Goal: Task Accomplishment & Management: Use online tool/utility

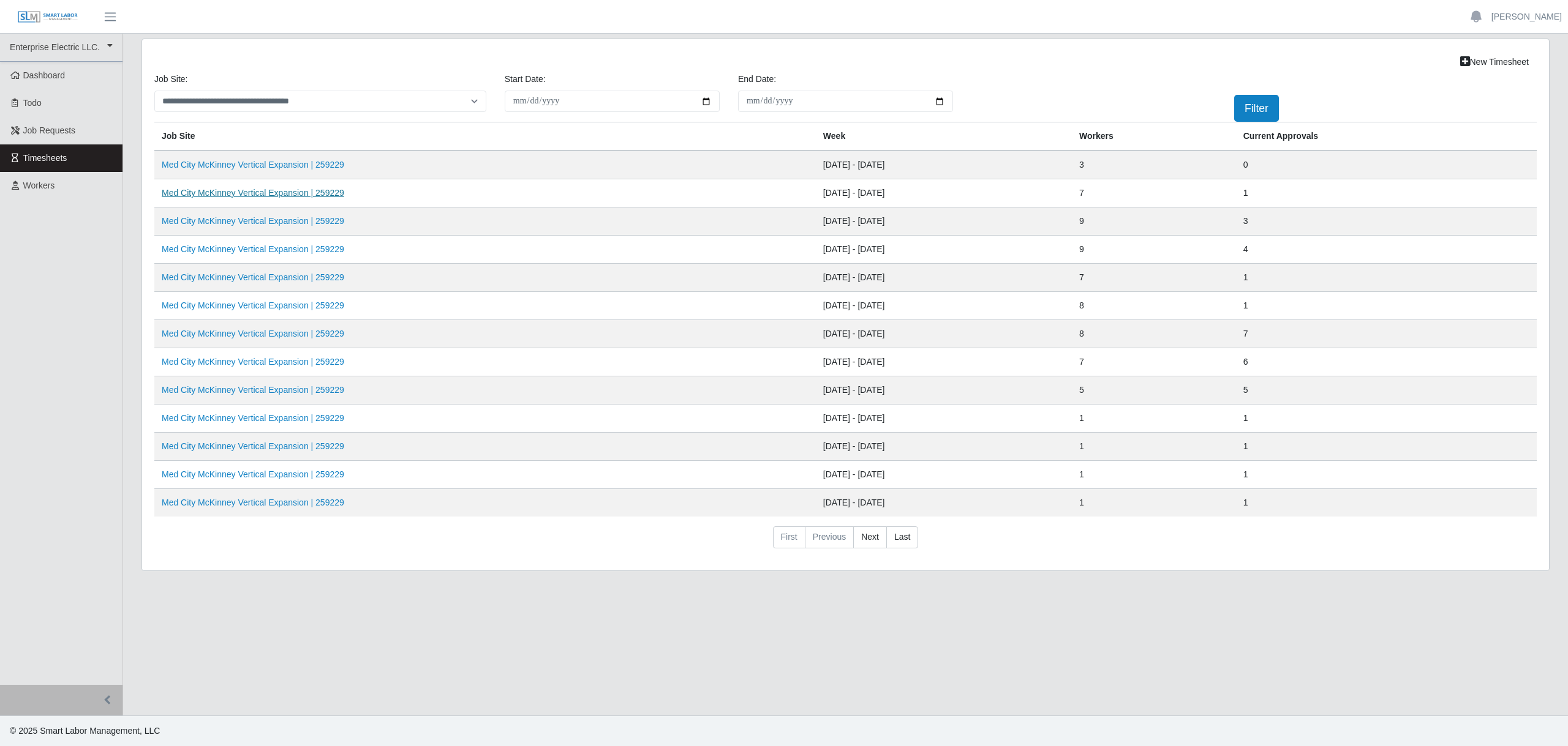
click at [286, 192] on link "Med City McKinney Vertical Expansion | 259229" at bounding box center [253, 193] width 183 height 9
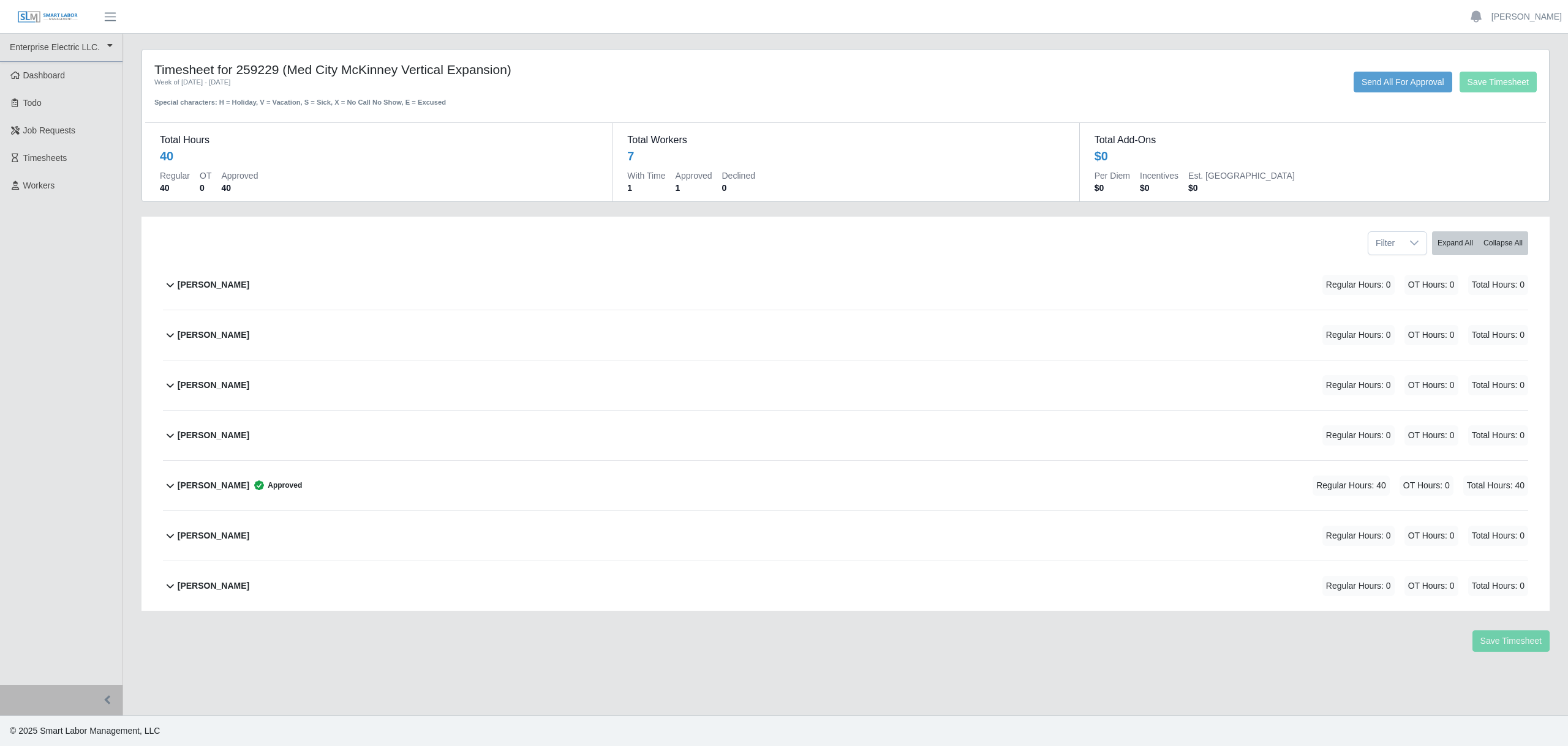
click at [192, 287] on b "[PERSON_NAME]" at bounding box center [213, 285] width 72 height 13
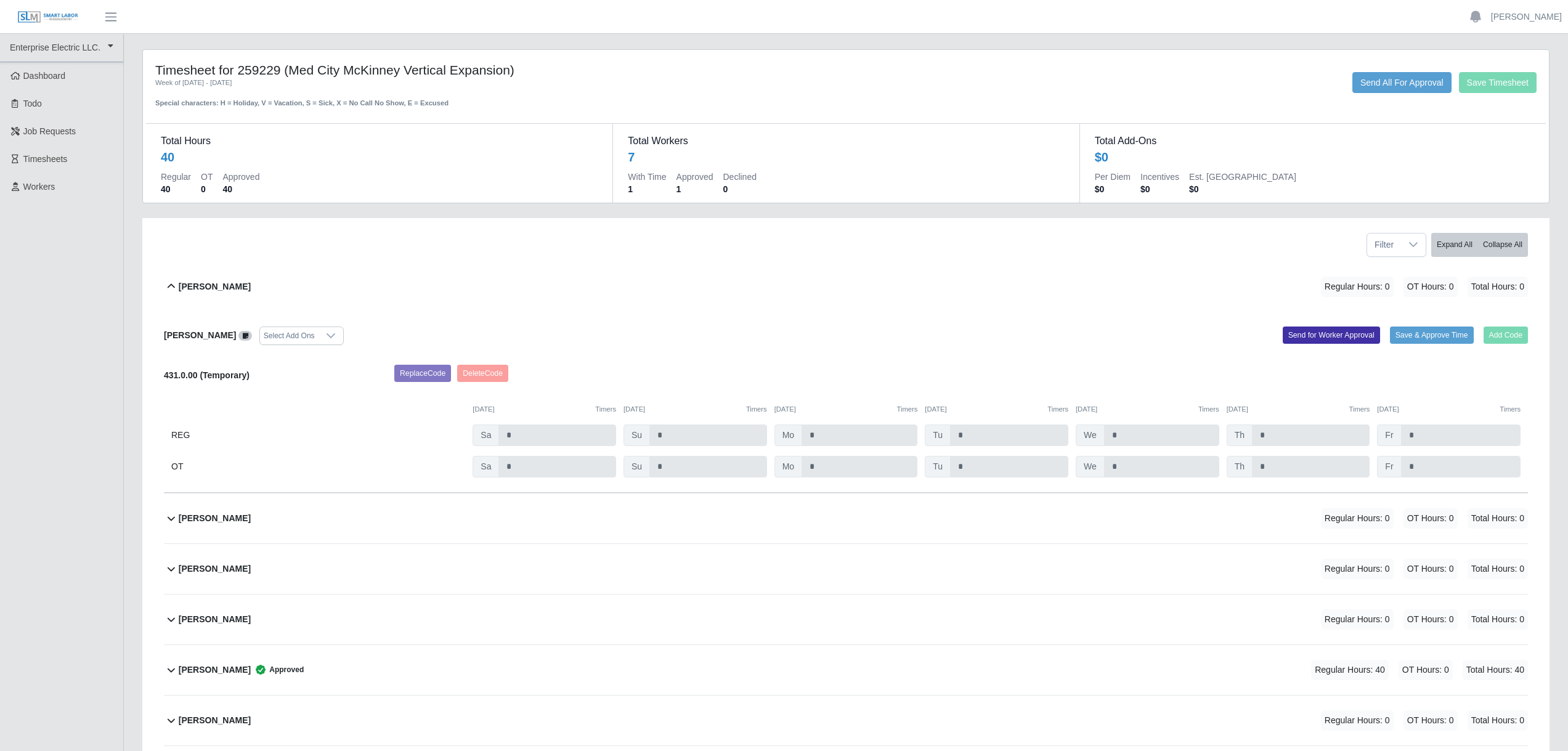
click at [175, 288] on icon at bounding box center [171, 286] width 15 height 15
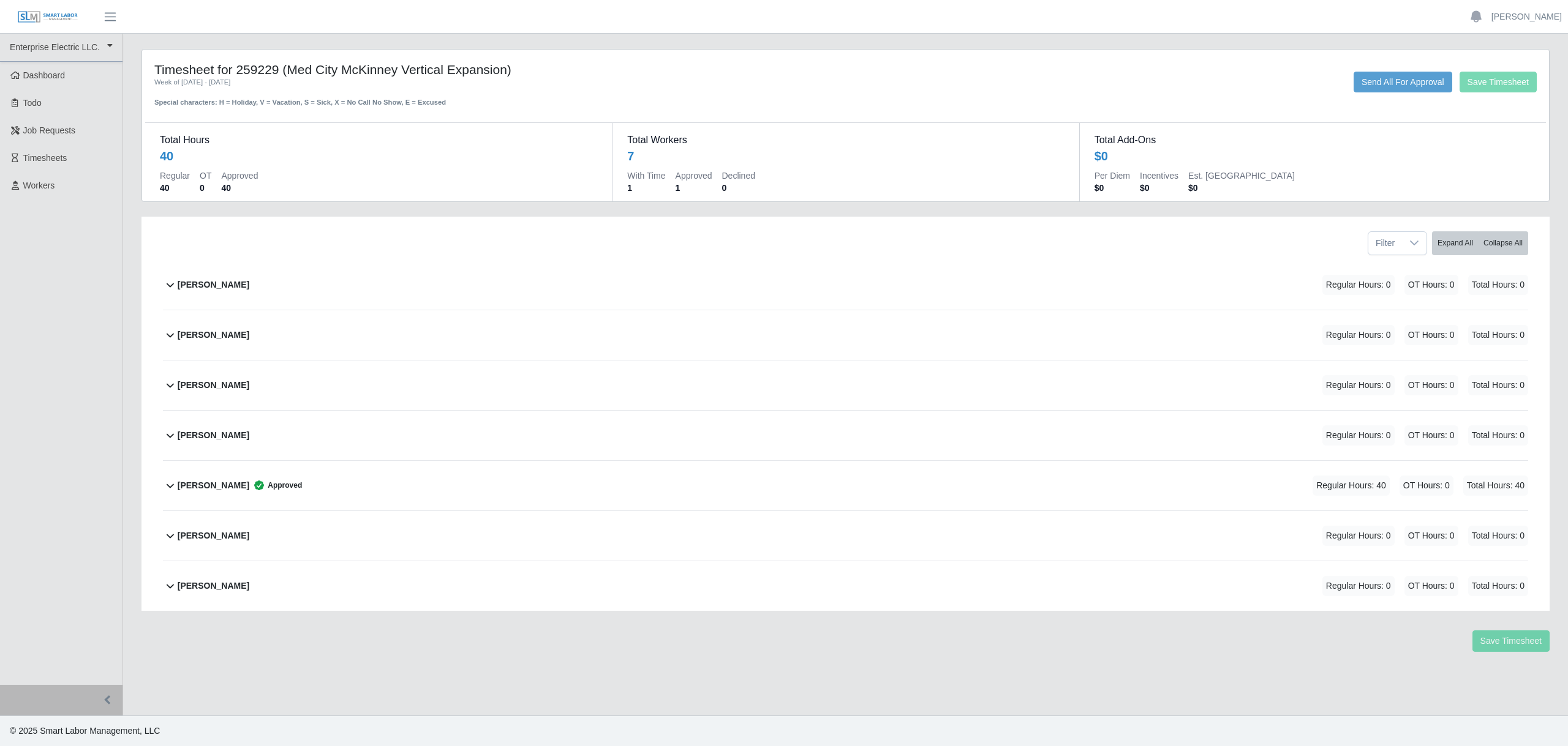
click at [188, 288] on b "[PERSON_NAME]" at bounding box center [213, 285] width 72 height 13
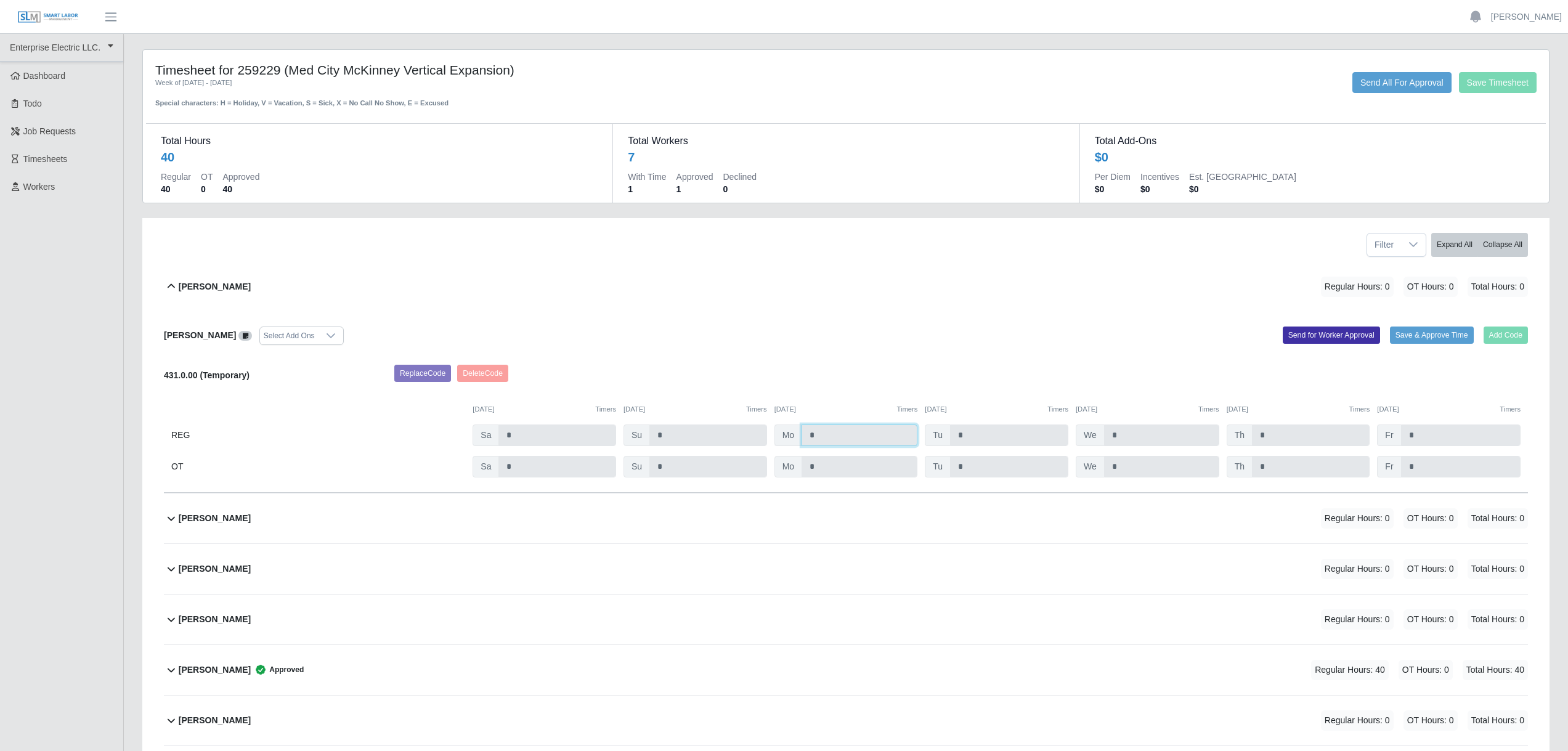
click at [830, 439] on input "*" at bounding box center [859, 435] width 116 height 22
click at [823, 436] on input "*" at bounding box center [859, 435] width 116 height 22
click at [817, 437] on input "*" at bounding box center [859, 435] width 116 height 22
click at [848, 439] on input "*" at bounding box center [859, 435] width 116 height 22
click at [824, 434] on input "*" at bounding box center [859, 435] width 116 height 22
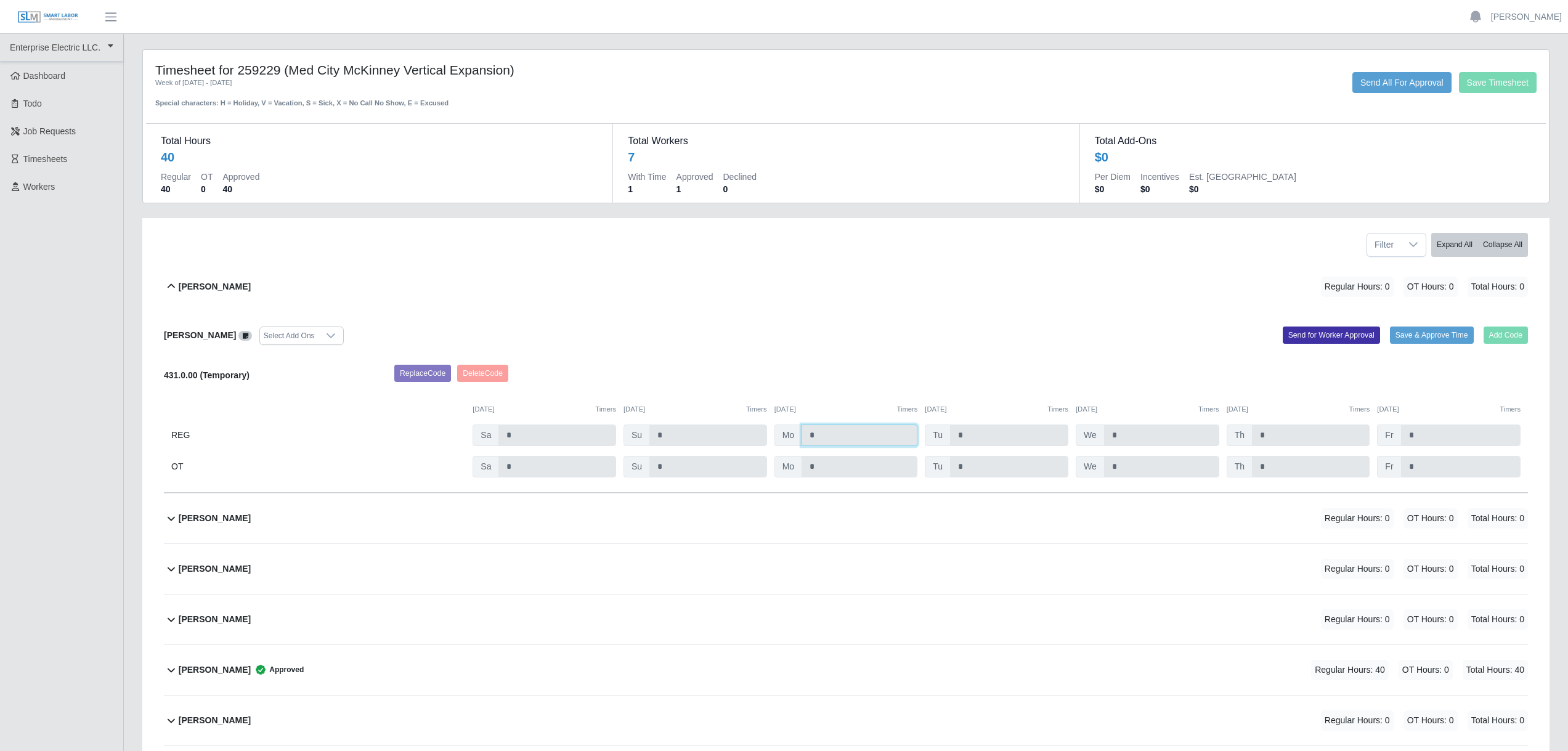
click at [823, 434] on input "*" at bounding box center [859, 435] width 116 height 22
click at [620, 351] on div "[PERSON_NAME] Select Add Ons Add Code Save & Approve Time Send for Worker Appro…" at bounding box center [846, 402] width 1364 height 181
click at [180, 284] on b "[PERSON_NAME]" at bounding box center [215, 287] width 73 height 13
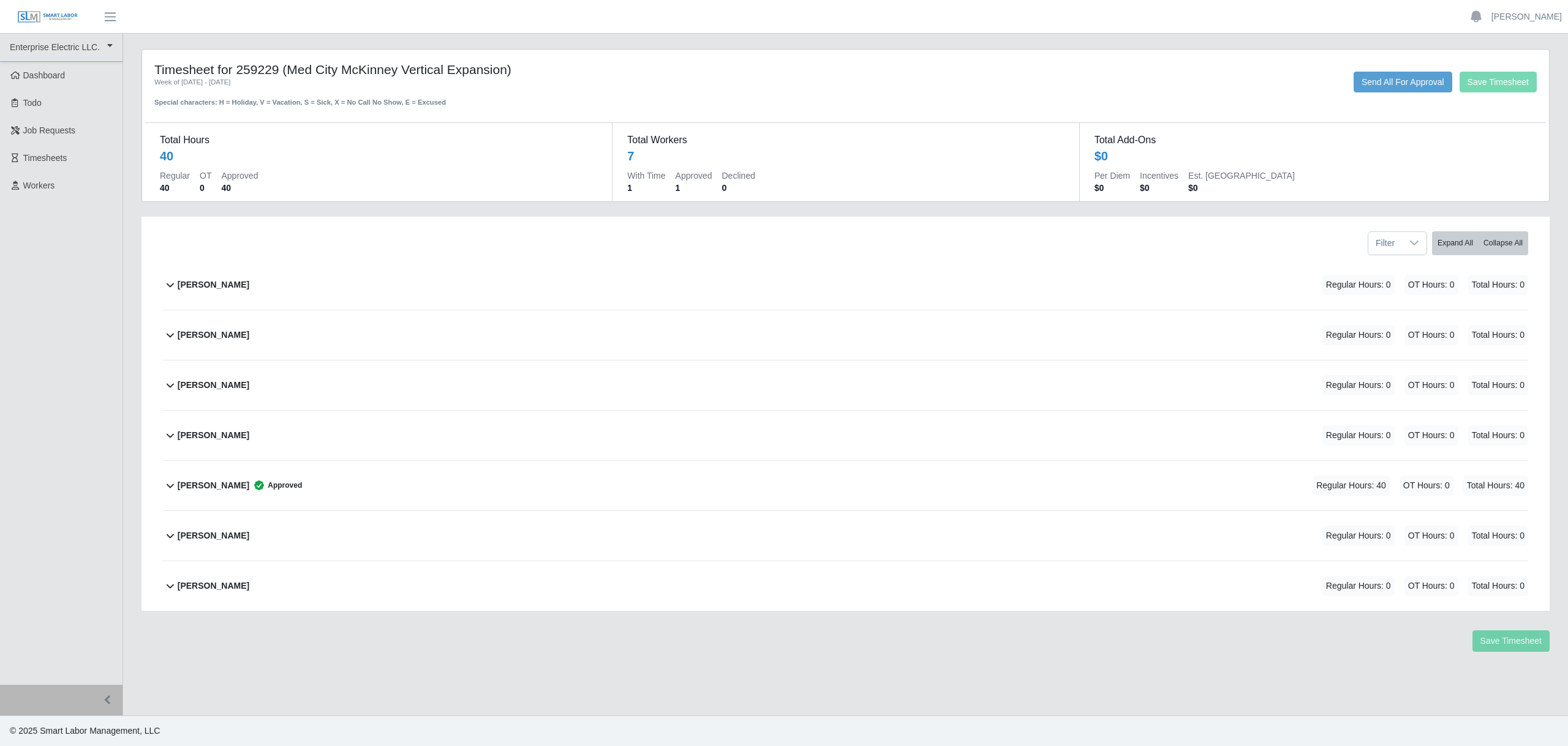
click at [182, 286] on b "[PERSON_NAME]" at bounding box center [213, 285] width 72 height 13
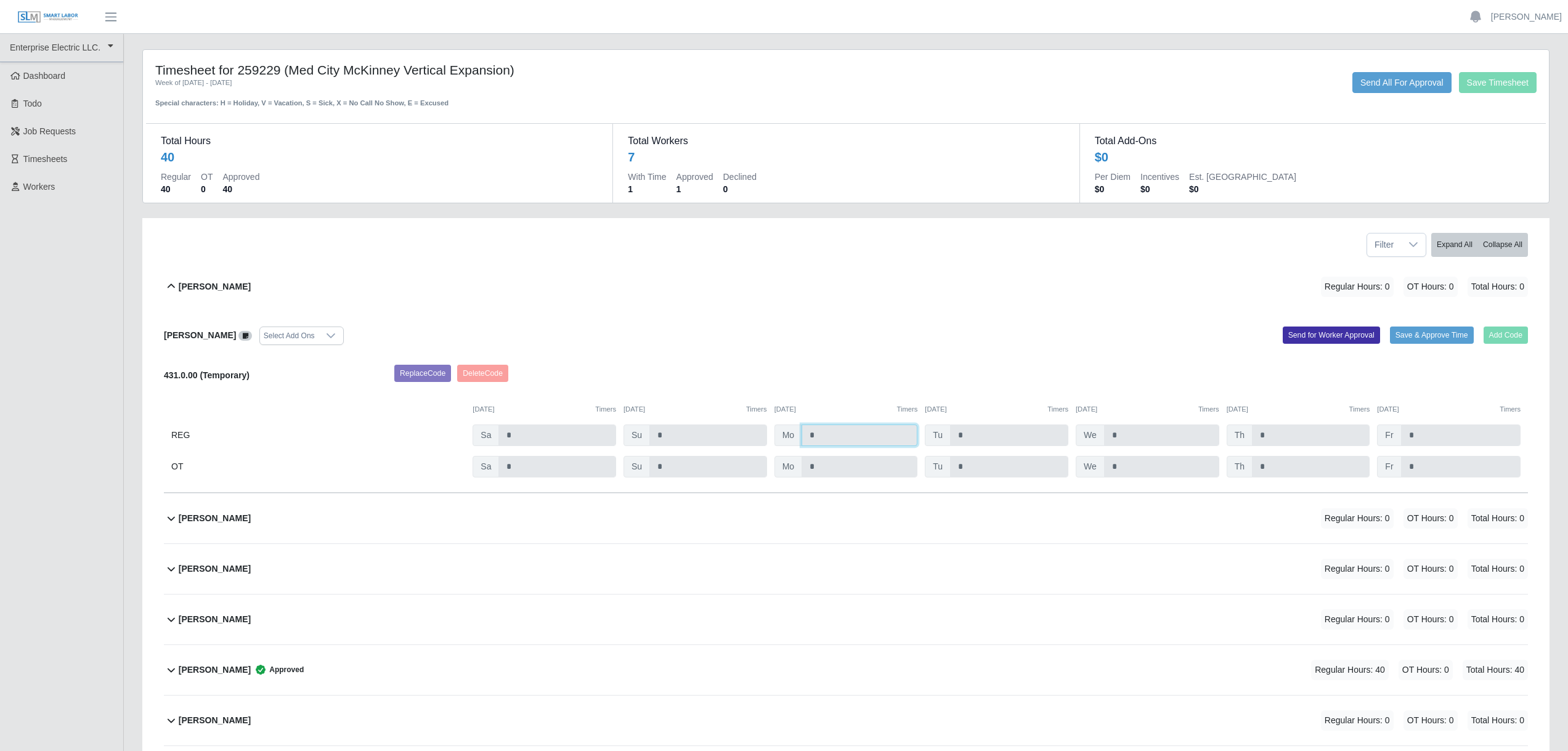
click at [856, 439] on input "*" at bounding box center [859, 435] width 116 height 22
click at [851, 441] on input "*" at bounding box center [859, 435] width 116 height 22
click at [302, 347] on div "[PERSON_NAME] Select Add Ons Add Code Save & Approve Time Send for Worker Appro…" at bounding box center [846, 402] width 1364 height 181
drag, startPoint x: 848, startPoint y: 432, endPoint x: 842, endPoint y: 436, distance: 7.2
click at [842, 436] on input "*" at bounding box center [859, 435] width 116 height 22
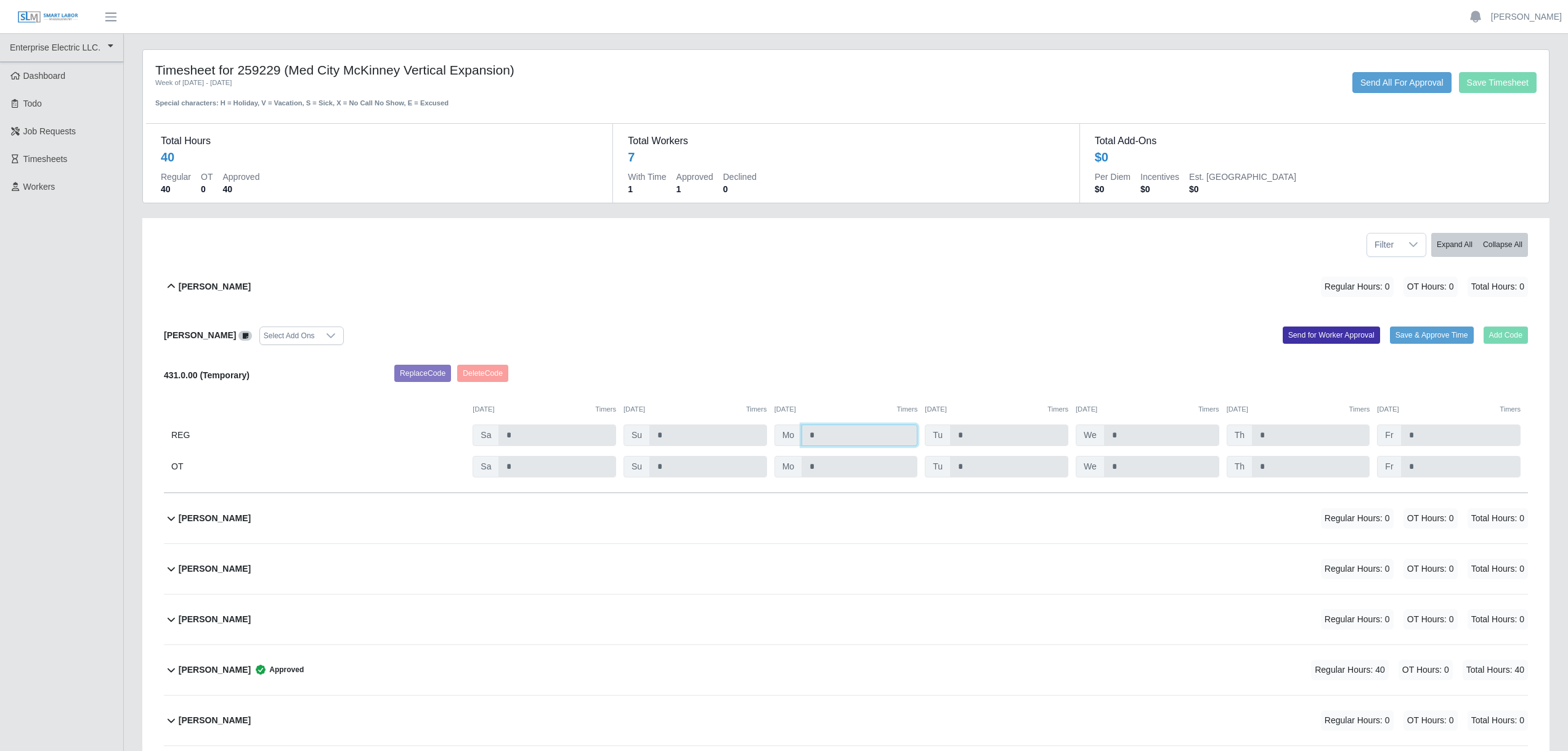
click at [840, 437] on input "*" at bounding box center [859, 435] width 116 height 22
click at [844, 438] on input "*" at bounding box center [859, 435] width 116 height 22
click at [838, 439] on input "*" at bounding box center [859, 435] width 116 height 22
click at [832, 440] on input "*" at bounding box center [859, 435] width 116 height 22
click at [828, 439] on input "*" at bounding box center [859, 435] width 116 height 22
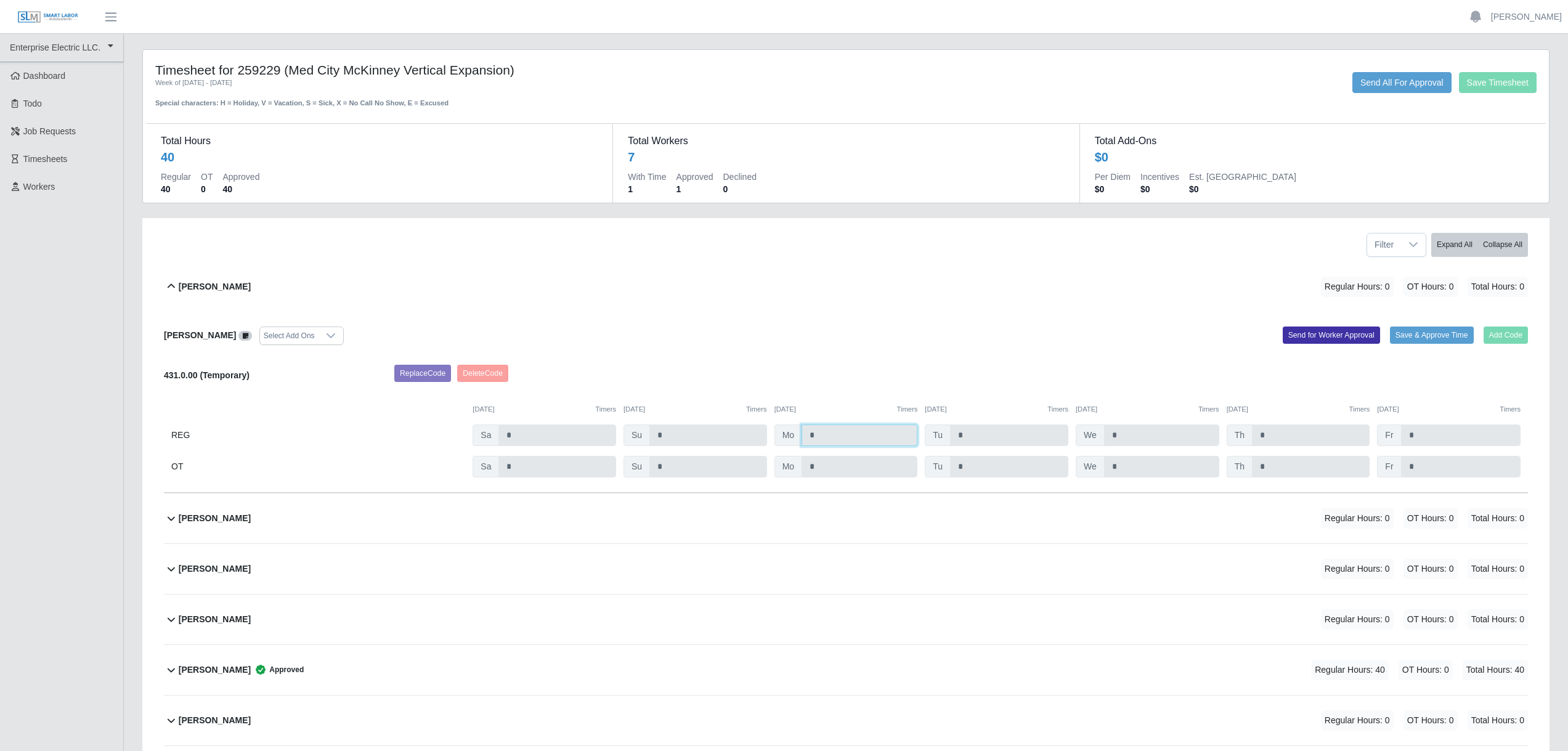
click at [832, 439] on input "*" at bounding box center [859, 435] width 116 height 22
click at [830, 439] on input "*" at bounding box center [859, 435] width 116 height 22
click at [674, 384] on div "Replace Code [GEOGRAPHIC_DATA] Code" at bounding box center [961, 377] width 1152 height 24
click at [832, 437] on input "*" at bounding box center [859, 435] width 116 height 22
drag, startPoint x: 865, startPoint y: 386, endPoint x: 858, endPoint y: 384, distance: 7.3
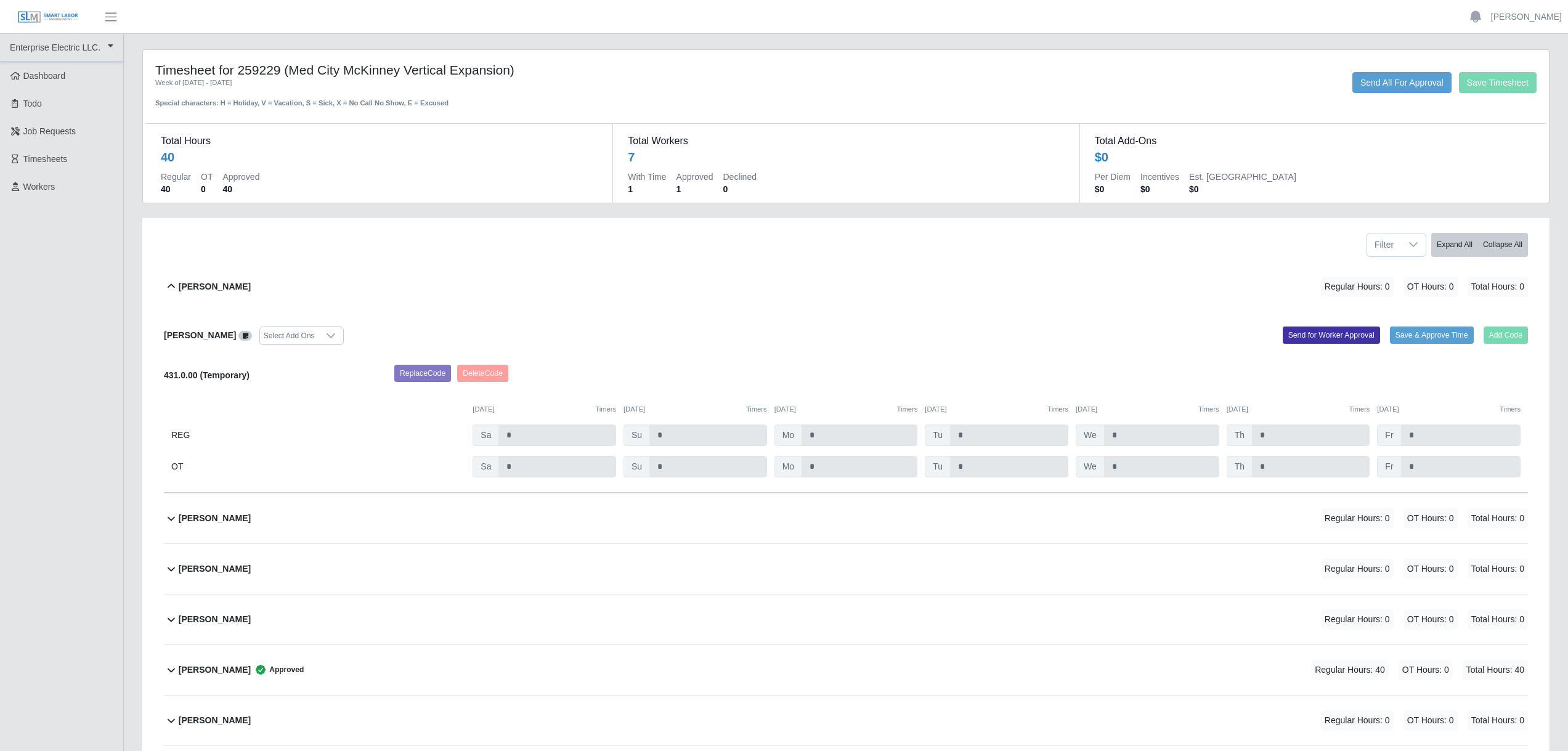
click at [862, 384] on div "Replace Code [GEOGRAPHIC_DATA] Code" at bounding box center [961, 377] width 1152 height 24
